Goal: Use online tool/utility: Utilize a website feature to perform a specific function

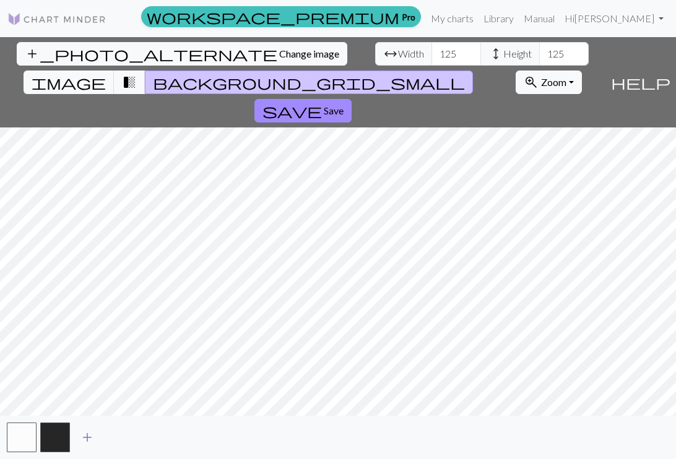
click at [87, 436] on span "add" at bounding box center [87, 437] width 15 height 17
click at [87, 436] on button "button" at bounding box center [89, 438] width 30 height 30
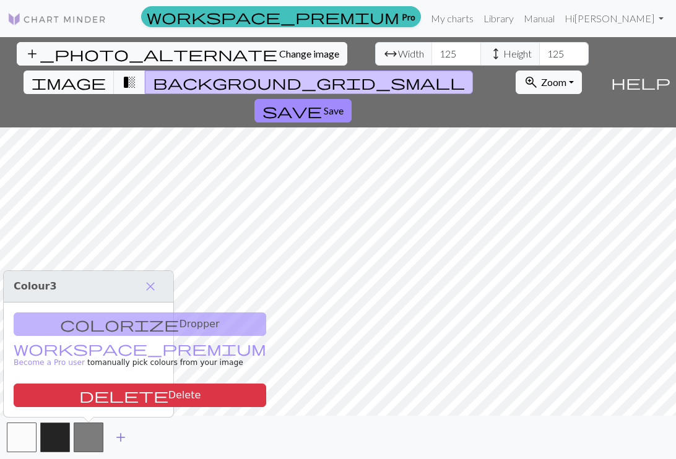
click at [117, 436] on span "add" at bounding box center [120, 437] width 15 height 17
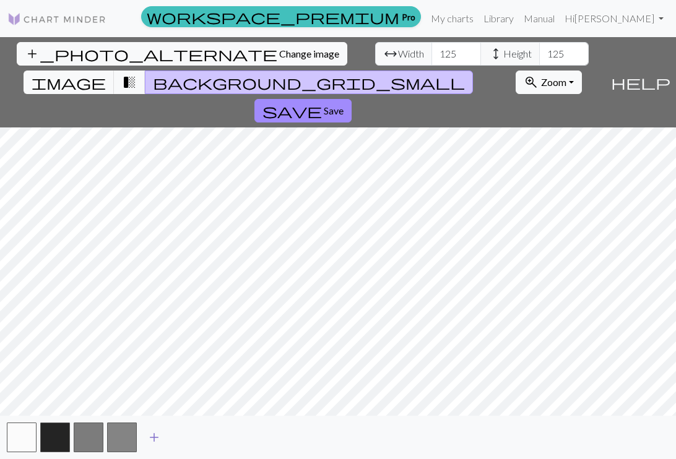
click at [152, 434] on span "add" at bounding box center [154, 437] width 15 height 17
click at [187, 434] on span "add" at bounding box center [187, 437] width 15 height 17
click at [223, 432] on span "add" at bounding box center [220, 437] width 15 height 17
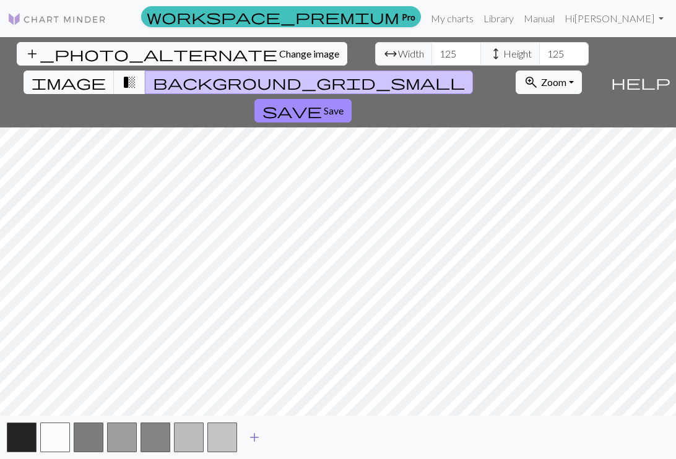
click at [252, 434] on span "add" at bounding box center [254, 437] width 15 height 17
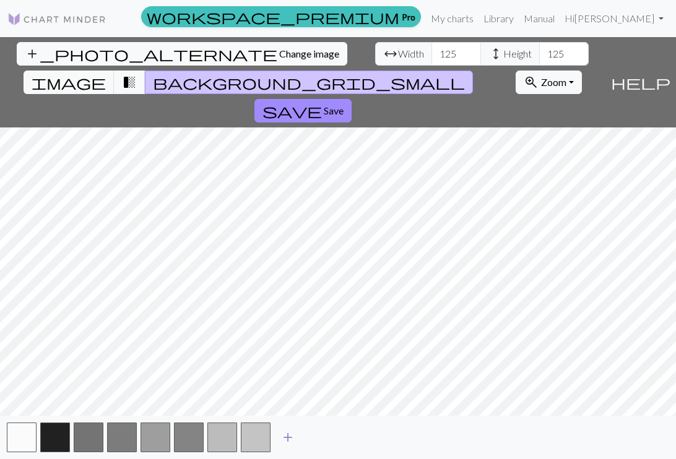
click at [286, 434] on span "add" at bounding box center [287, 437] width 15 height 17
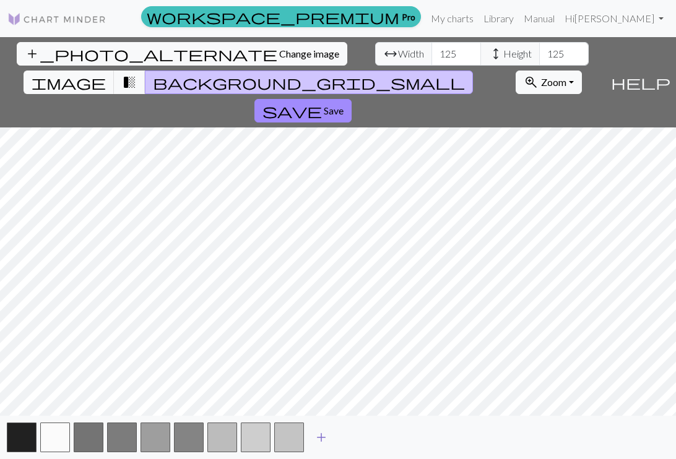
click at [319, 429] on span "add" at bounding box center [321, 437] width 15 height 17
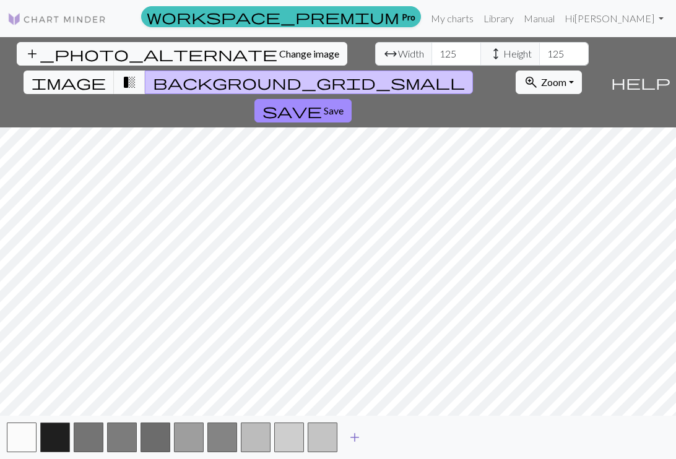
click at [355, 434] on span "add" at bounding box center [354, 437] width 15 height 17
click at [343, 105] on span "Save" at bounding box center [334, 111] width 20 height 12
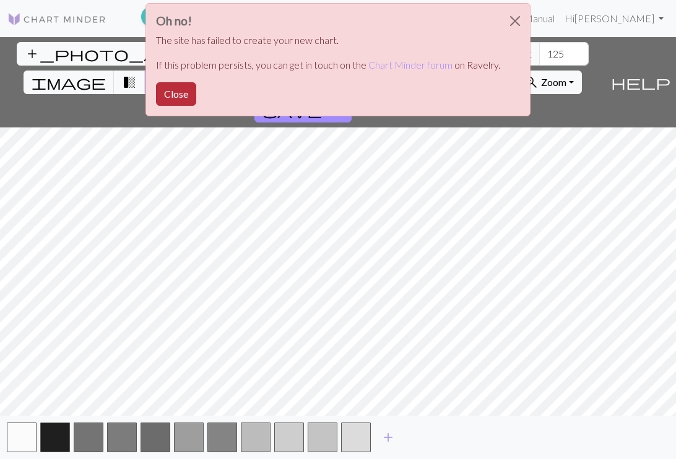
click at [163, 104] on button "Close" at bounding box center [176, 94] width 40 height 24
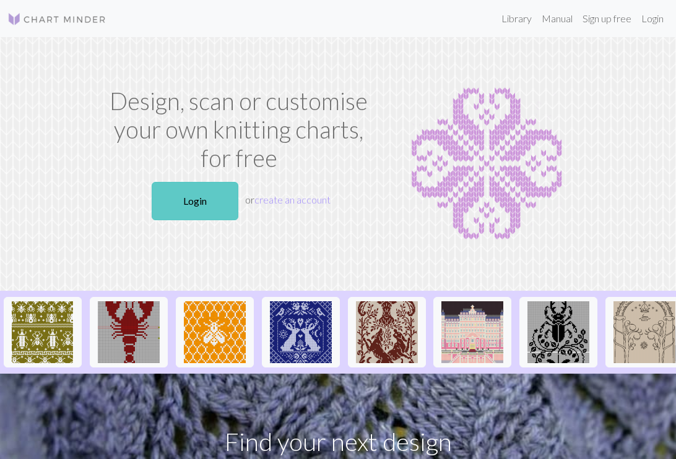
click at [216, 198] on link "Login" at bounding box center [195, 201] width 87 height 38
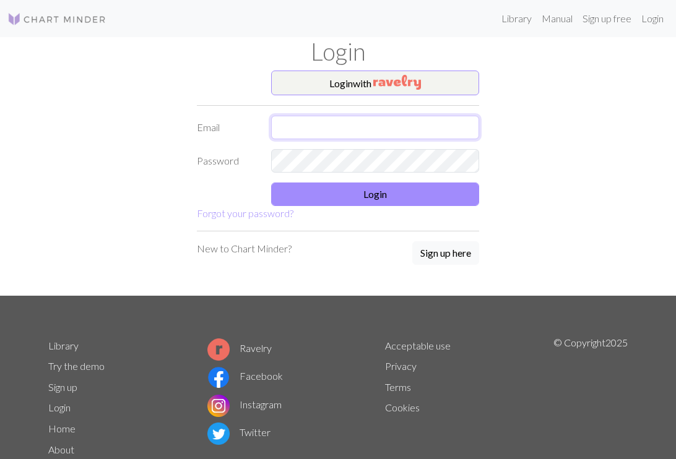
type input "mariloupatrault@gmail.com"
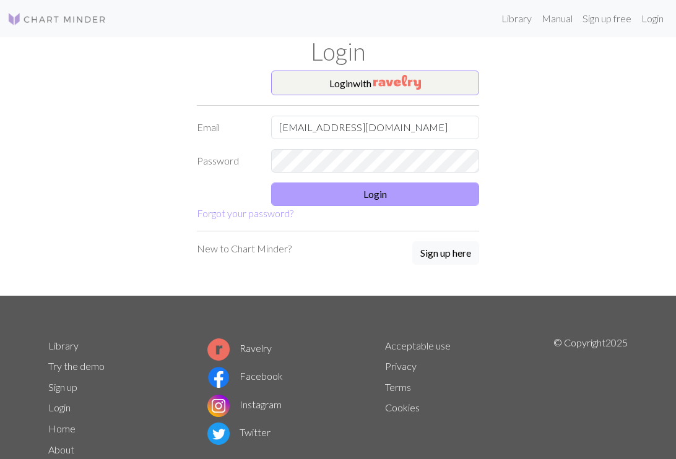
click at [327, 192] on button "Login" at bounding box center [375, 195] width 208 height 24
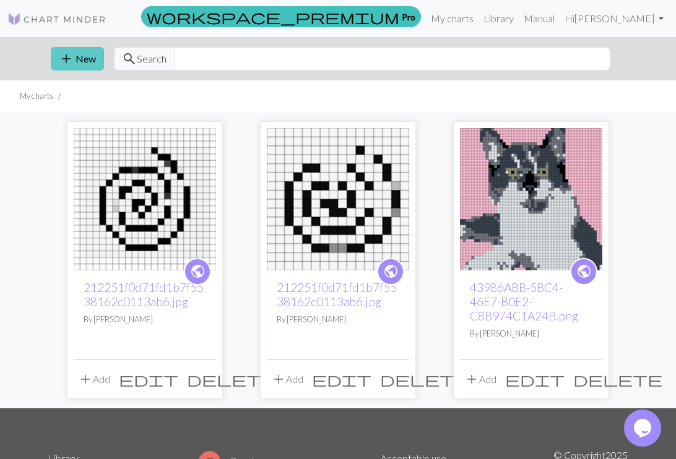
click at [79, 63] on button "add New" at bounding box center [77, 59] width 53 height 24
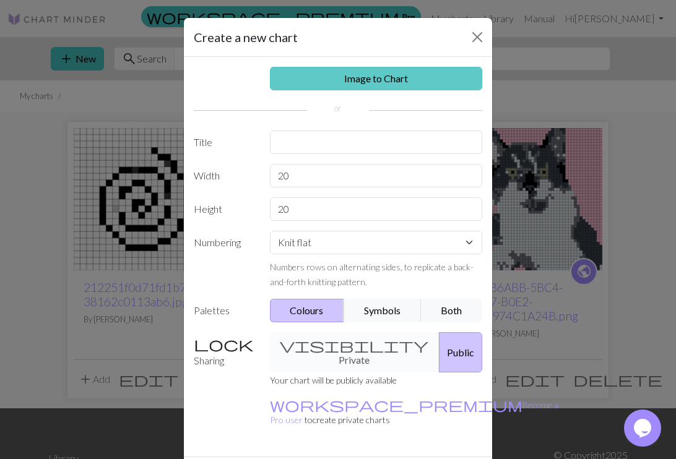
click at [345, 86] on link "Image to Chart" at bounding box center [376, 79] width 213 height 24
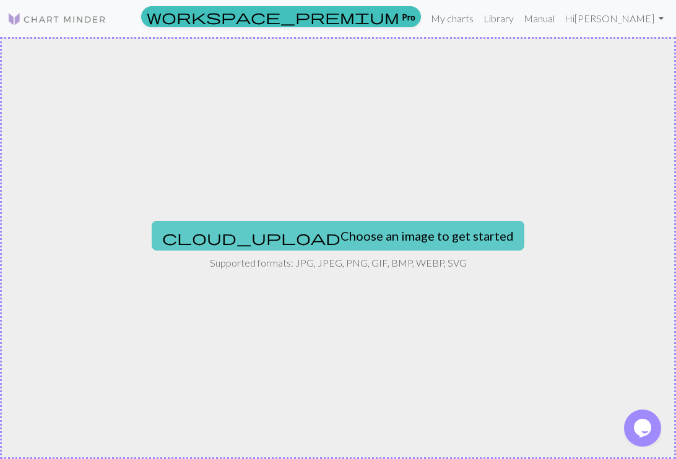
click at [332, 247] on button "cloud_upload Choose an image to get started" at bounding box center [338, 236] width 372 height 30
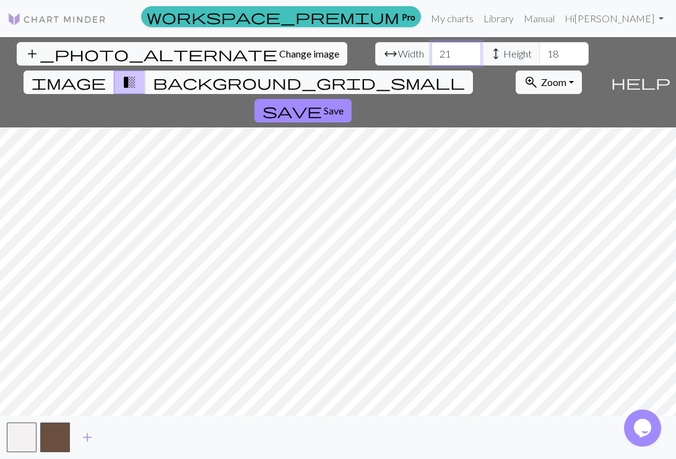
click at [431, 52] on input "21" at bounding box center [455, 54] width 49 height 24
click at [431, 52] on input "22" at bounding box center [455, 54] width 49 height 24
click at [431, 52] on input "23" at bounding box center [455, 54] width 49 height 24
click at [431, 52] on input "24" at bounding box center [455, 54] width 49 height 24
click at [431, 52] on input "25" at bounding box center [455, 54] width 49 height 24
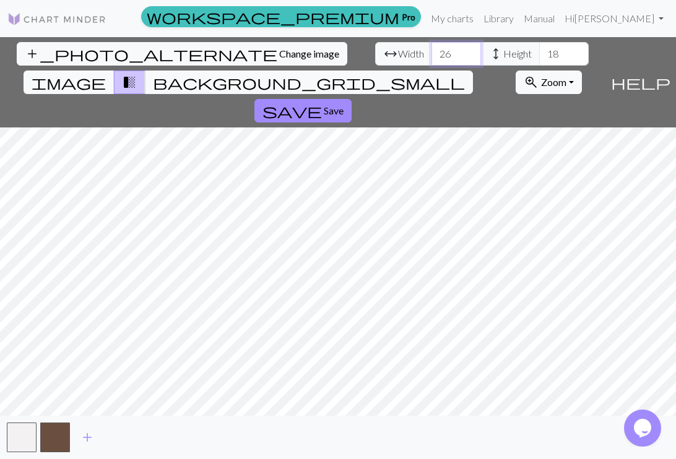
click at [431, 52] on input "26" at bounding box center [455, 54] width 49 height 24
click at [431, 52] on input "27" at bounding box center [455, 54] width 49 height 24
click at [431, 52] on input "28" at bounding box center [455, 54] width 49 height 24
click at [431, 52] on input "29" at bounding box center [455, 54] width 49 height 24
click at [431, 52] on input "30" at bounding box center [455, 54] width 49 height 24
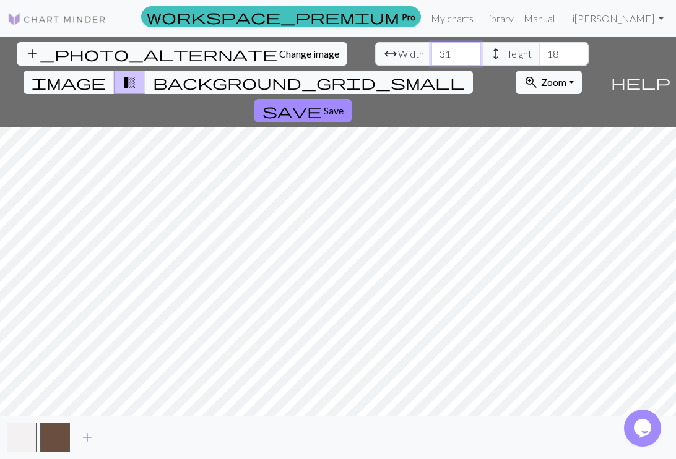
click at [431, 52] on input "31" at bounding box center [455, 54] width 49 height 24
click at [431, 52] on input "32" at bounding box center [455, 54] width 49 height 24
click at [431, 52] on input "33" at bounding box center [455, 54] width 49 height 24
click at [431, 52] on input "34" at bounding box center [455, 54] width 49 height 24
type input "35"
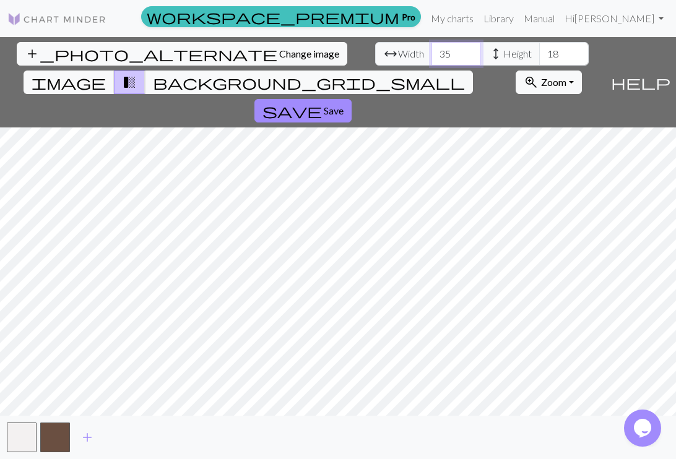
click at [431, 52] on input "35" at bounding box center [455, 54] width 49 height 24
click at [539, 53] on input "27" at bounding box center [563, 54] width 49 height 24
click at [539, 53] on input "28" at bounding box center [563, 54] width 49 height 24
click at [539, 53] on input "29" at bounding box center [563, 54] width 49 height 24
click at [539, 53] on input "30" at bounding box center [563, 54] width 49 height 24
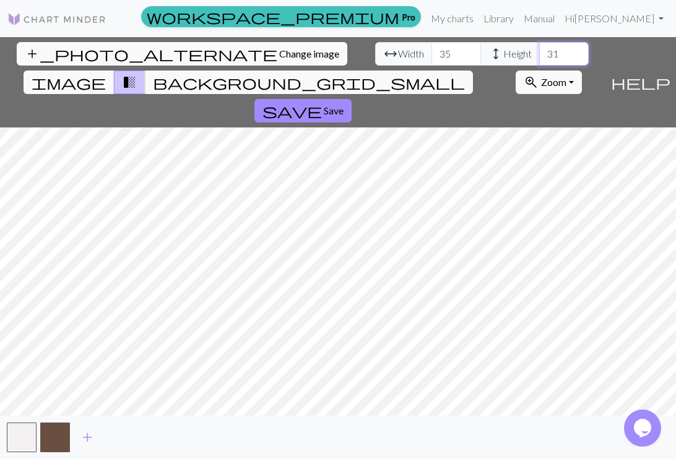
click at [539, 53] on input "31" at bounding box center [563, 54] width 49 height 24
click at [539, 53] on input "32" at bounding box center [563, 54] width 49 height 24
click at [539, 53] on input "33" at bounding box center [563, 54] width 49 height 24
click at [539, 53] on input "34" at bounding box center [563, 54] width 49 height 24
click at [539, 53] on input "35" at bounding box center [563, 54] width 49 height 24
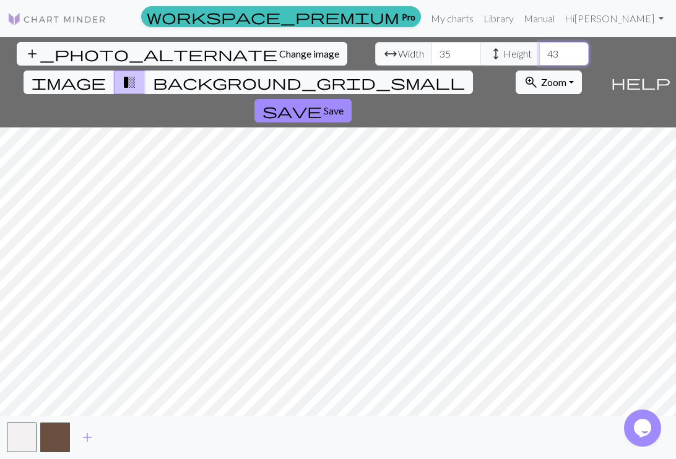
click at [539, 49] on input "43" at bounding box center [563, 54] width 49 height 24
click at [539, 49] on input "51" at bounding box center [563, 54] width 49 height 24
type input "50"
click at [539, 56] on input "50" at bounding box center [563, 54] width 49 height 24
click at [431, 52] on input "43" at bounding box center [455, 54] width 49 height 24
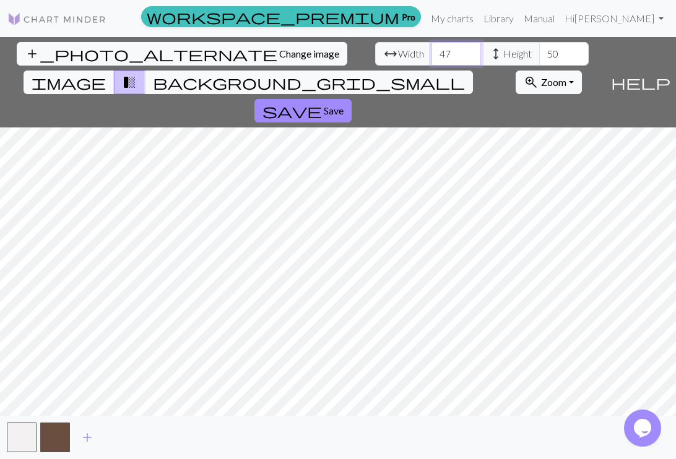
click at [431, 52] on input "47" at bounding box center [455, 54] width 49 height 24
click at [431, 52] on input "48" at bounding box center [455, 54] width 49 height 24
click at [431, 52] on input "49" at bounding box center [455, 54] width 49 height 24
type input "50"
click at [431, 52] on input "50" at bounding box center [455, 54] width 49 height 24
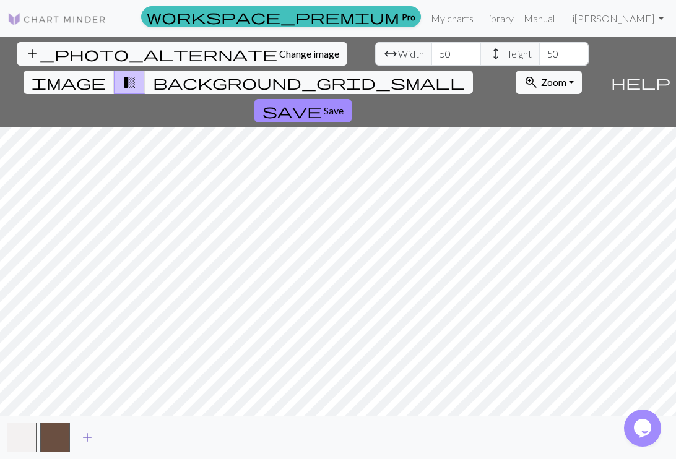
click at [84, 438] on span "add" at bounding box center [87, 437] width 15 height 17
click at [119, 434] on span "add" at bounding box center [120, 437] width 15 height 17
click at [152, 439] on span "add" at bounding box center [154, 437] width 15 height 17
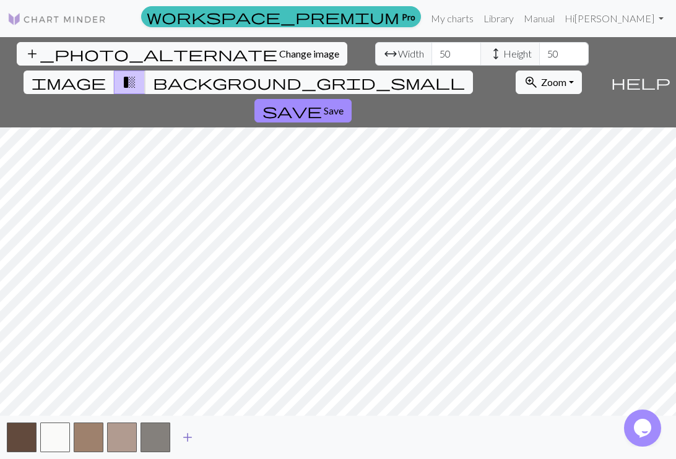
click at [188, 431] on span "add" at bounding box center [187, 437] width 15 height 17
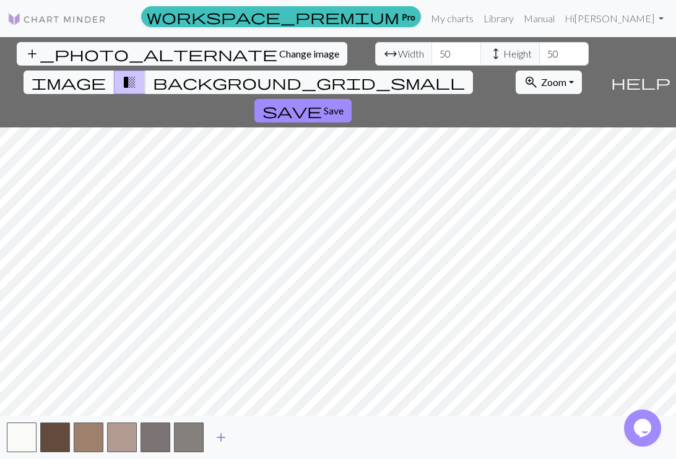
click at [219, 434] on span "add" at bounding box center [220, 437] width 15 height 17
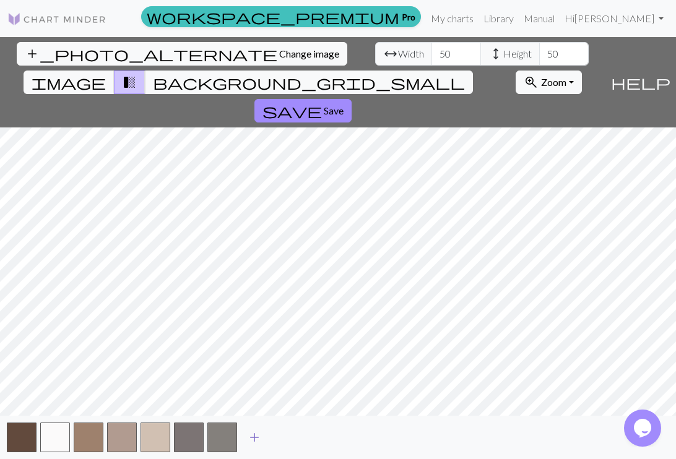
click at [255, 436] on span "add" at bounding box center [254, 437] width 15 height 17
click at [288, 435] on span "add" at bounding box center [287, 437] width 15 height 17
click at [106, 74] on span "image" at bounding box center [69, 82] width 74 height 17
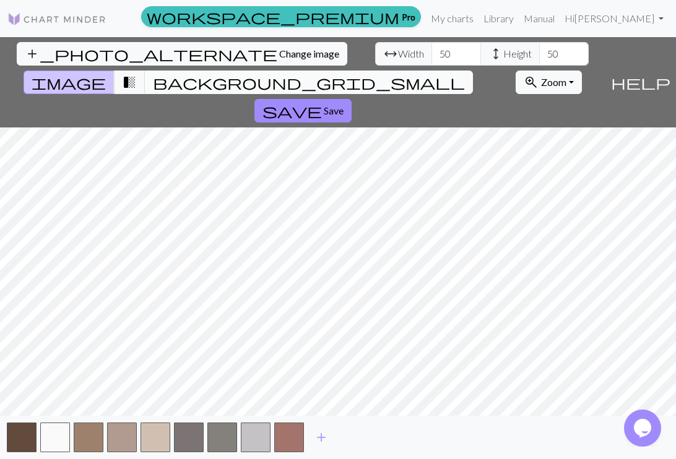
click at [448, 74] on span "background_grid_small" at bounding box center [309, 82] width 312 height 17
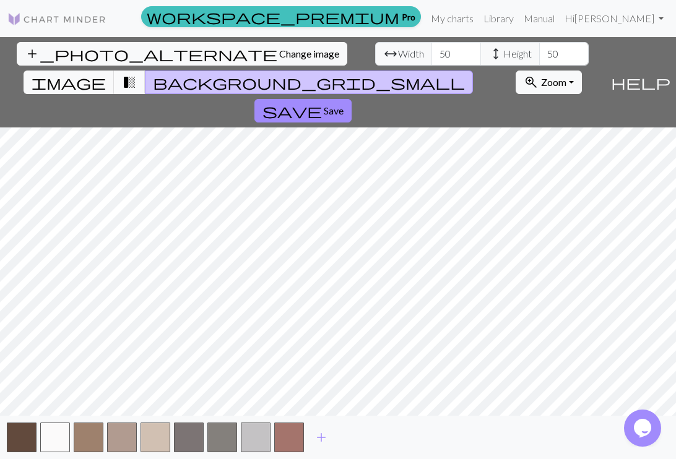
click at [137, 74] on span "transition_fade" at bounding box center [129, 82] width 15 height 17
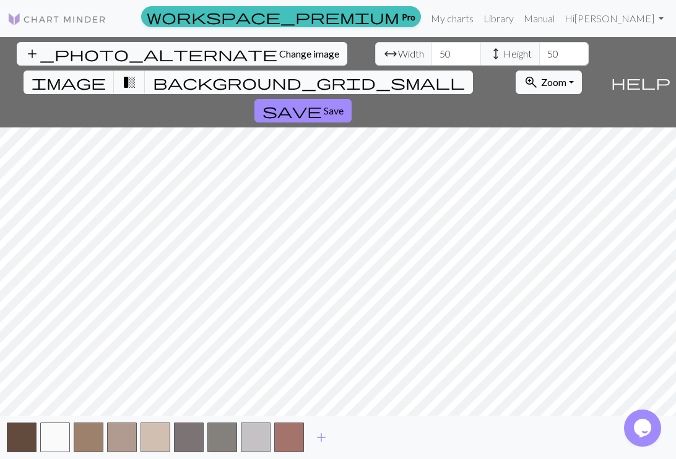
click at [449, 74] on span "background_grid_small" at bounding box center [309, 82] width 312 height 17
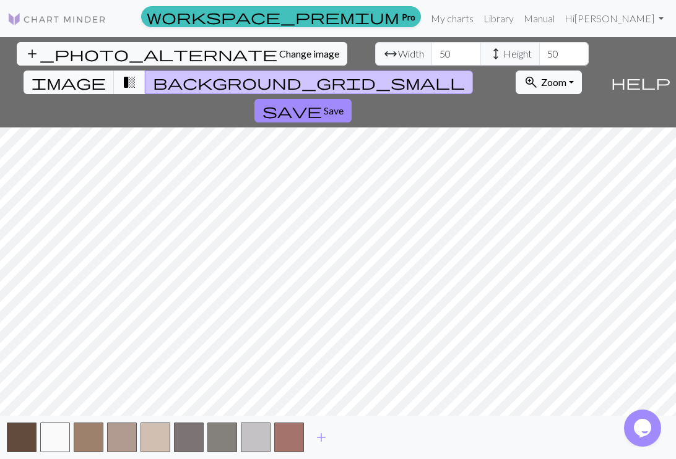
click at [137, 74] on span "transition_fade" at bounding box center [129, 82] width 15 height 17
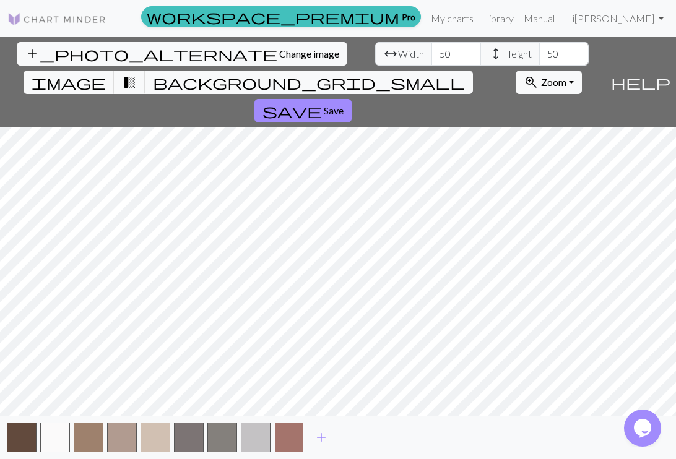
click at [280, 434] on button "button" at bounding box center [289, 438] width 30 height 30
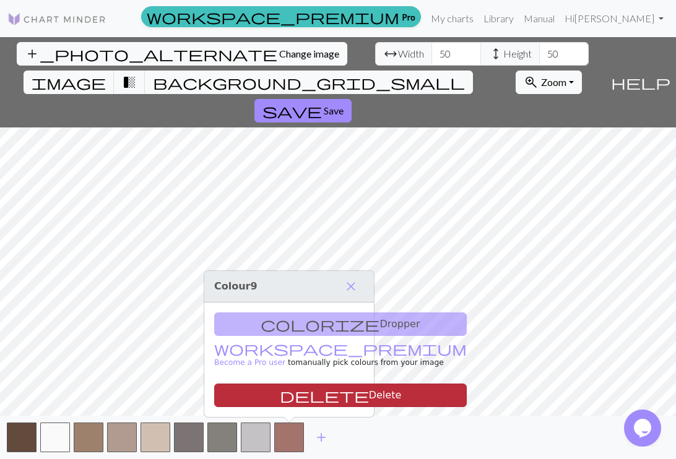
click at [299, 396] on button "delete Delete" at bounding box center [340, 396] width 252 height 24
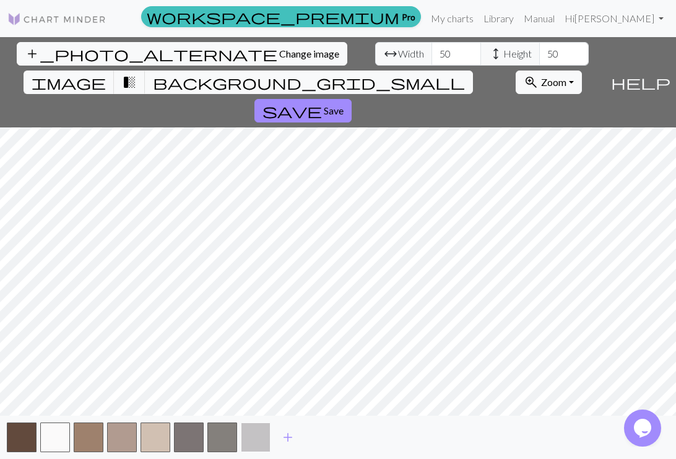
click at [262, 432] on button "button" at bounding box center [256, 438] width 30 height 30
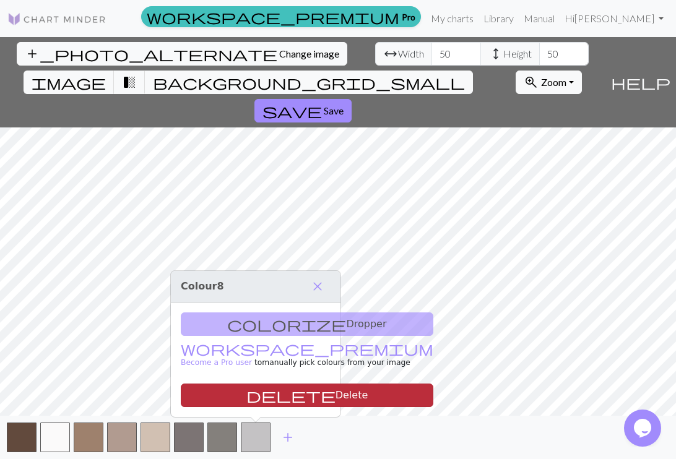
click at [263, 387] on button "delete Delete" at bounding box center [307, 396] width 252 height 24
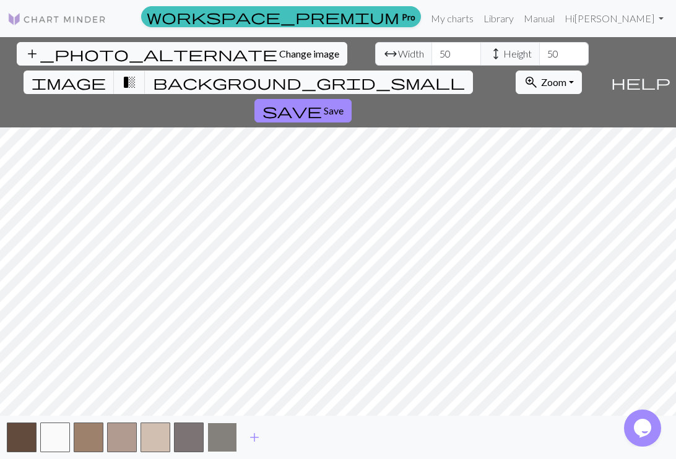
click at [231, 426] on button "button" at bounding box center [222, 438] width 30 height 30
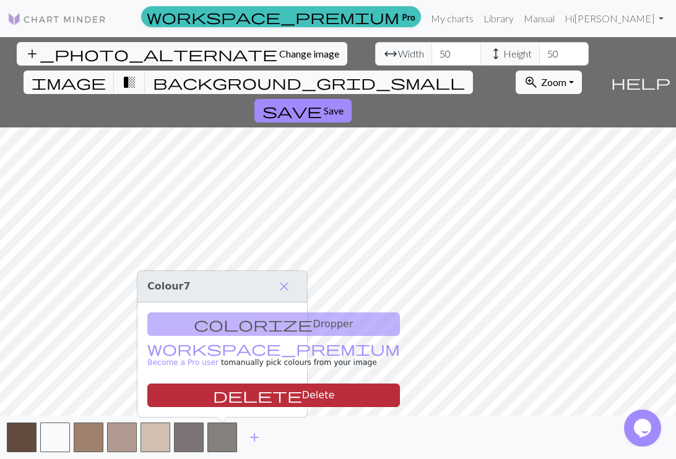
click at [230, 395] on button "delete Delete" at bounding box center [273, 396] width 252 height 24
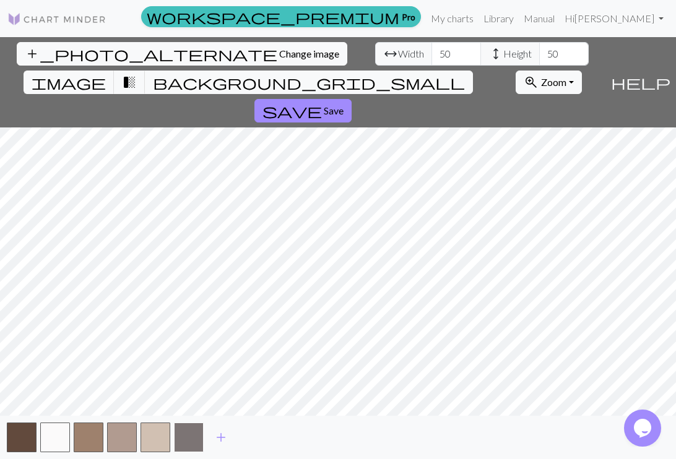
click at [178, 436] on button "button" at bounding box center [189, 438] width 30 height 30
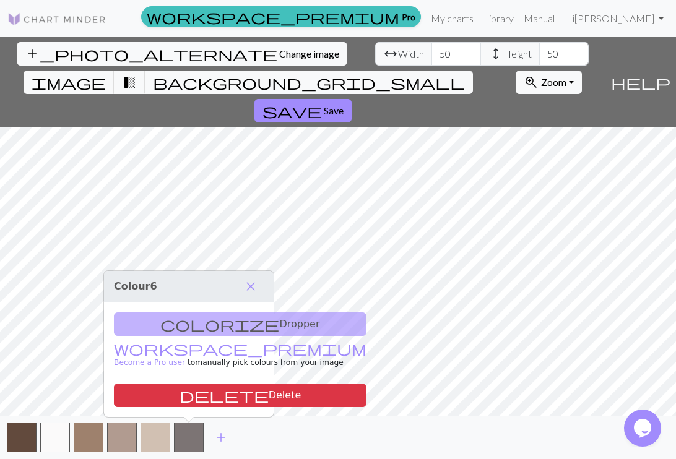
click at [164, 437] on button "button" at bounding box center [155, 438] width 30 height 30
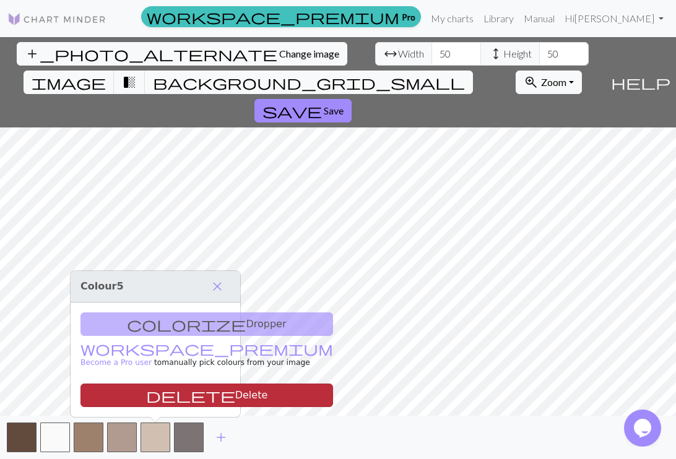
click at [187, 395] on button "delete Delete" at bounding box center [206, 396] width 252 height 24
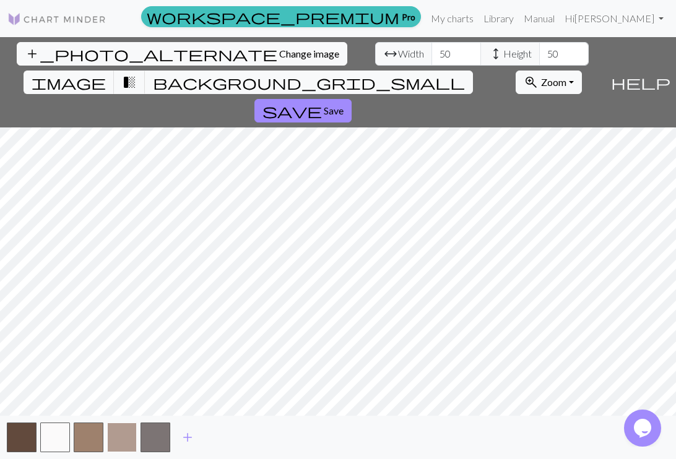
click at [121, 434] on button "button" at bounding box center [122, 438] width 30 height 30
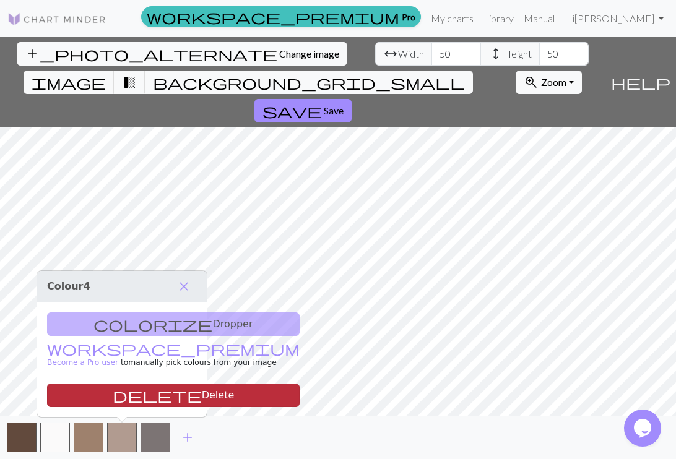
click at [155, 392] on button "delete Delete" at bounding box center [173, 396] width 252 height 24
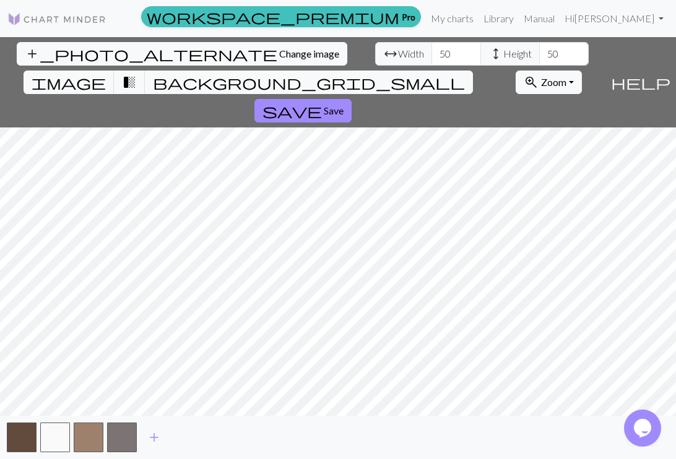
click at [291, 428] on div "add" at bounding box center [338, 437] width 676 height 43
click at [106, 74] on span "image" at bounding box center [69, 82] width 74 height 17
click at [137, 74] on span "transition_fade" at bounding box center [129, 82] width 15 height 17
click at [153, 436] on span "add" at bounding box center [154, 437] width 15 height 17
click at [182, 429] on span "add" at bounding box center [187, 437] width 15 height 17
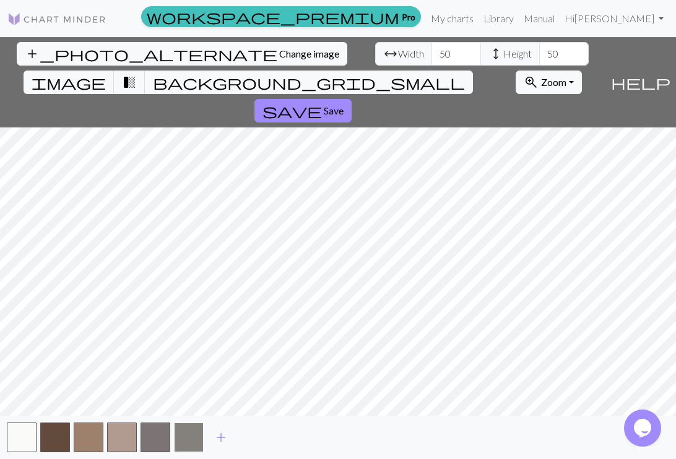
click at [190, 432] on button "button" at bounding box center [189, 438] width 30 height 30
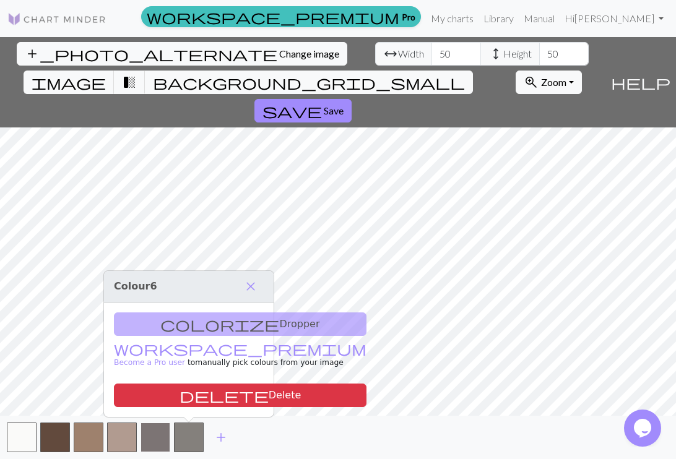
click at [159, 429] on button "button" at bounding box center [155, 438] width 30 height 30
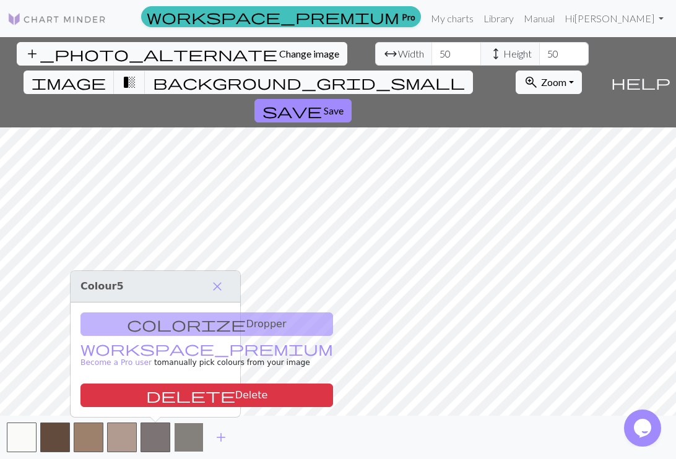
click at [176, 435] on button "button" at bounding box center [189, 438] width 30 height 30
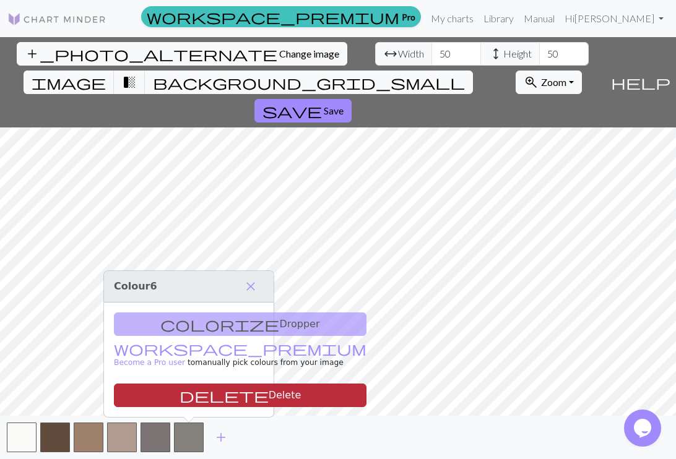
click at [188, 397] on button "delete Delete" at bounding box center [240, 396] width 252 height 24
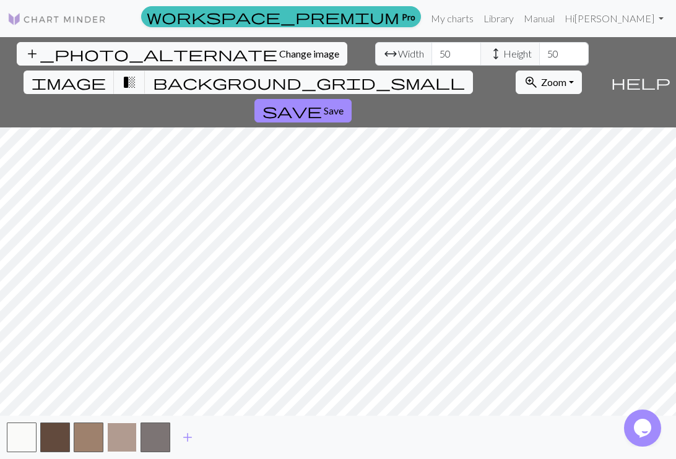
click at [130, 436] on button "button" at bounding box center [122, 438] width 30 height 30
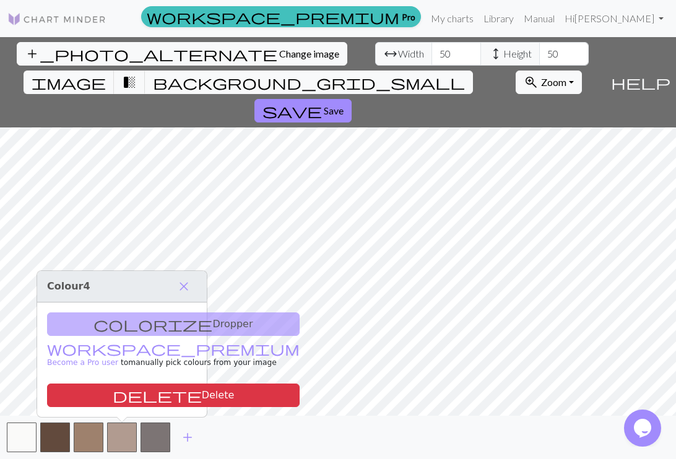
click at [152, 317] on div "colorize Dropper workspace_premium Become a Pro user to manually pick colours f…" at bounding box center [122, 360] width 170 height 114
click at [137, 324] on div "colorize Dropper workspace_premium Become a Pro user to manually pick colours f…" at bounding box center [122, 360] width 170 height 114
click at [100, 327] on div "colorize Dropper workspace_premium Become a Pro user to manually pick colours f…" at bounding box center [122, 360] width 170 height 114
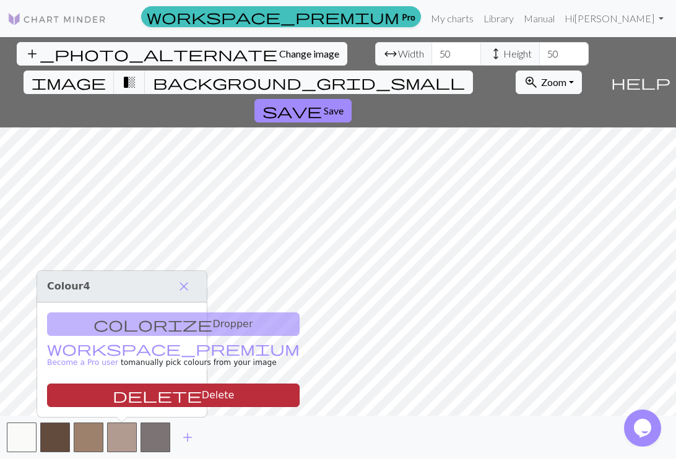
click at [129, 395] on button "delete Delete" at bounding box center [173, 396] width 252 height 24
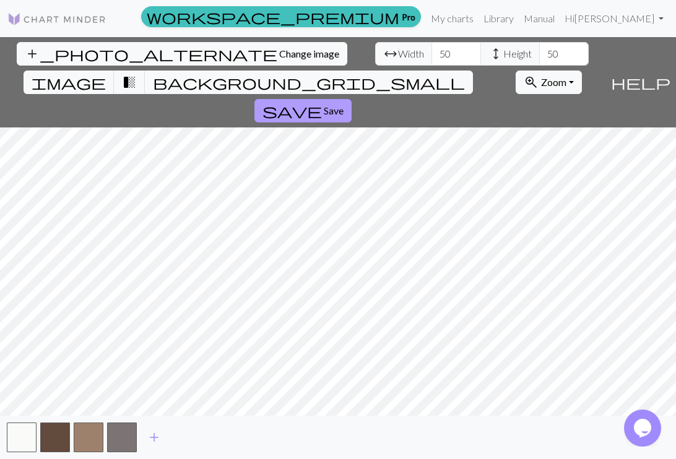
click at [351, 99] on button "save Save" at bounding box center [302, 111] width 97 height 24
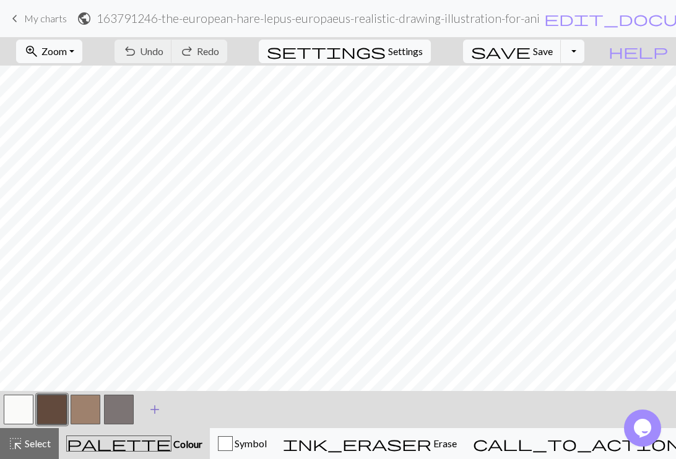
click at [149, 406] on span "add" at bounding box center [154, 409] width 15 height 17
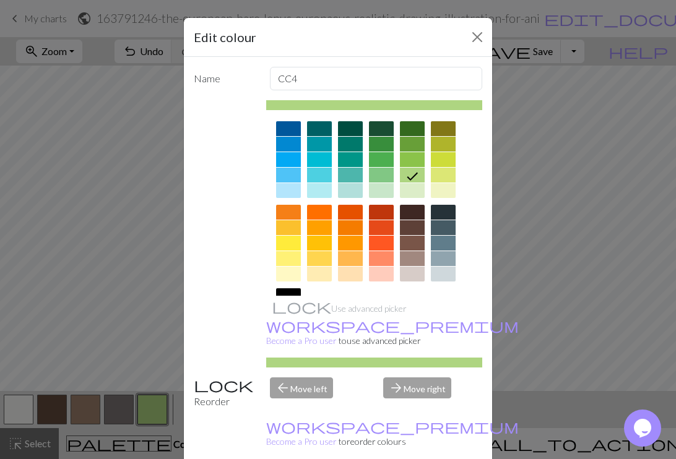
scroll to position [94, 0]
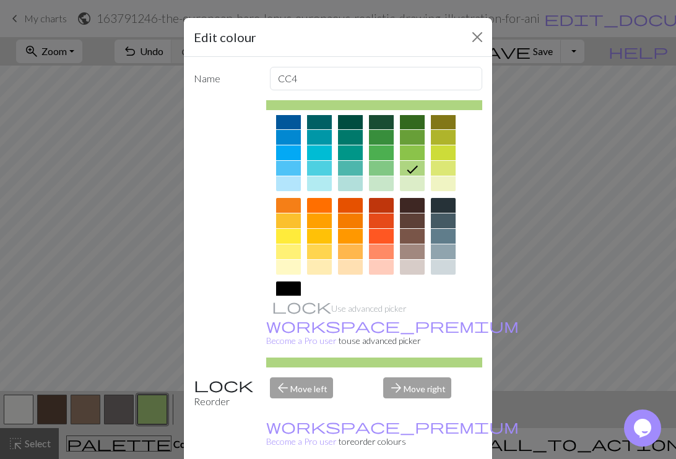
click at [408, 269] on div at bounding box center [412, 267] width 25 height 15
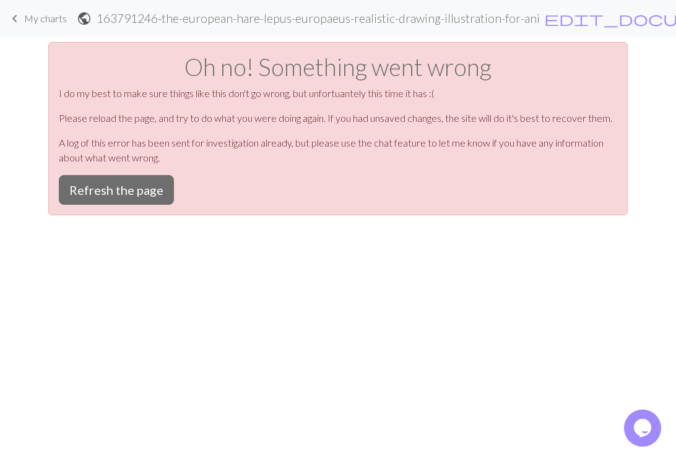
scroll to position [0, 0]
click at [140, 186] on button "Refresh the page" at bounding box center [116, 190] width 115 height 30
click at [27, 19] on span "My charts" at bounding box center [45, 18] width 43 height 12
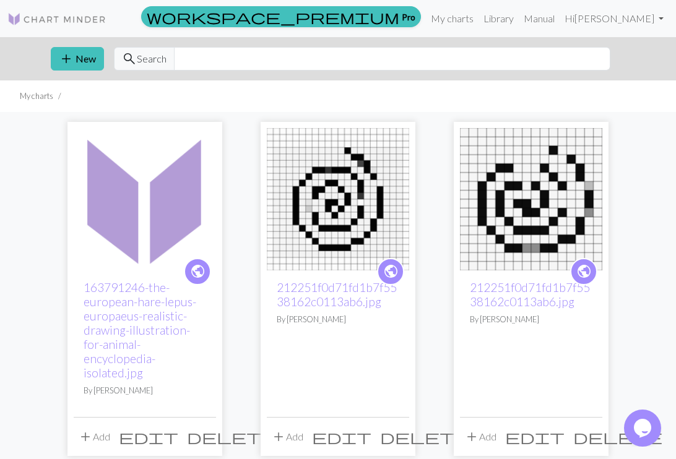
click at [176, 210] on img at bounding box center [145, 199] width 142 height 142
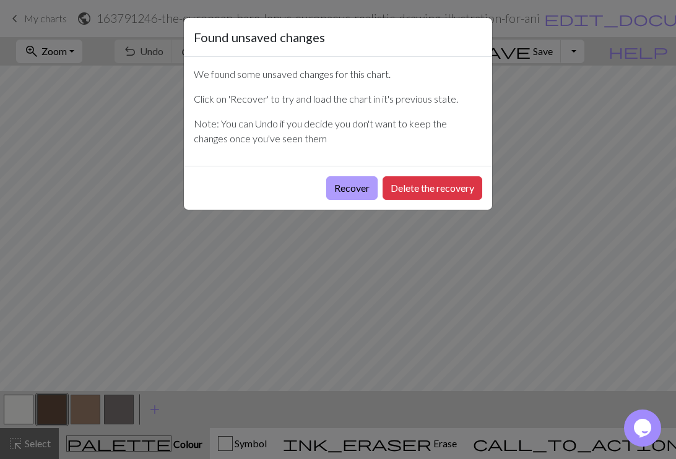
click at [355, 181] on button "Recover" at bounding box center [351, 188] width 51 height 24
